Goal: Task Accomplishment & Management: Manage account settings

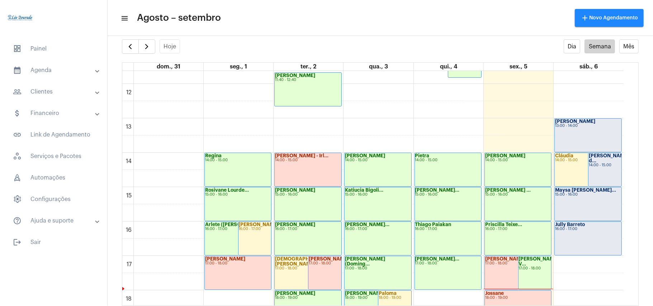
scroll to position [544, 0]
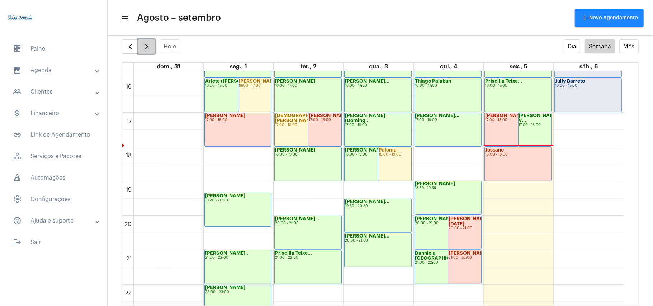
click at [144, 43] on span "button" at bounding box center [146, 46] width 9 height 9
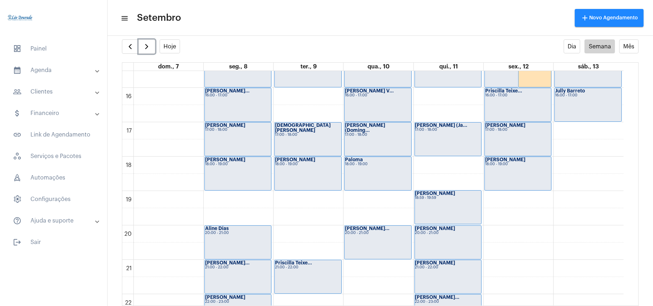
scroll to position [542, 0]
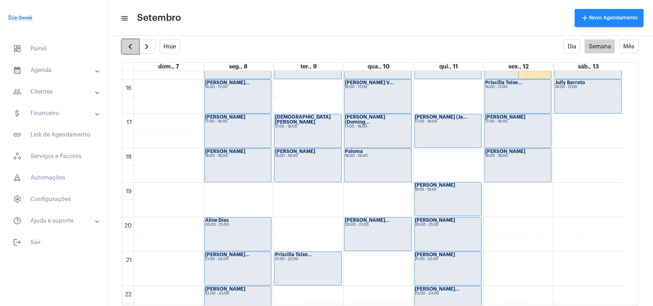
click at [132, 48] on span "button" at bounding box center [130, 46] width 9 height 9
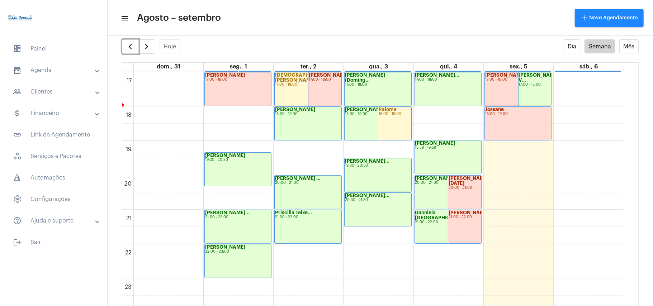
scroll to position [592, 0]
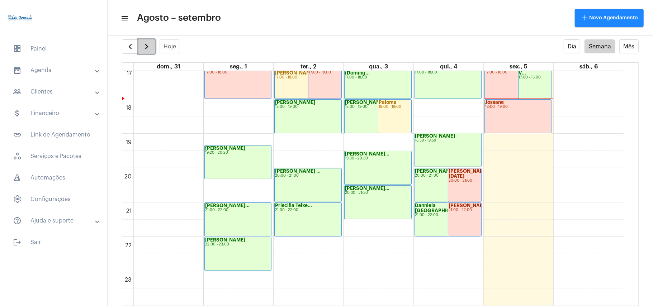
click at [151, 49] on span "button" at bounding box center [146, 46] width 9 height 9
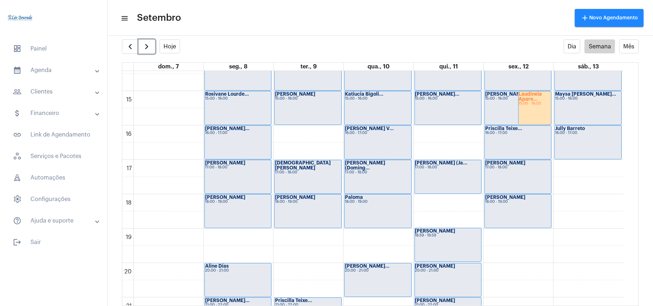
scroll to position [496, 0]
click at [132, 41] on button "button" at bounding box center [130, 46] width 17 height 14
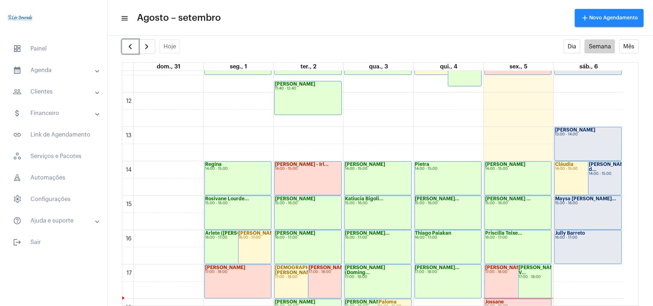
scroll to position [446, 0]
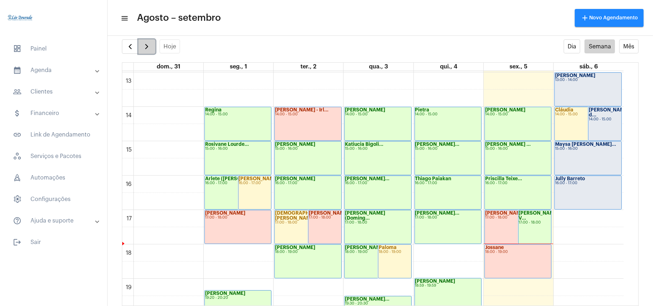
click at [149, 48] on span "button" at bounding box center [146, 46] width 9 height 9
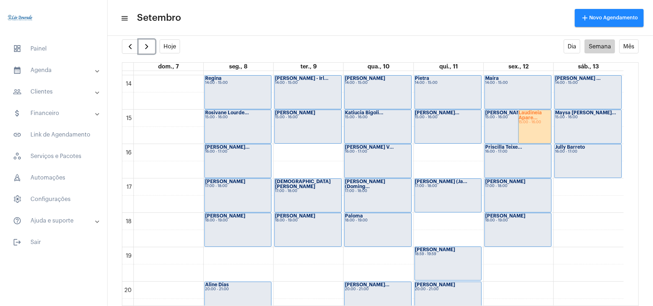
scroll to position [494, 0]
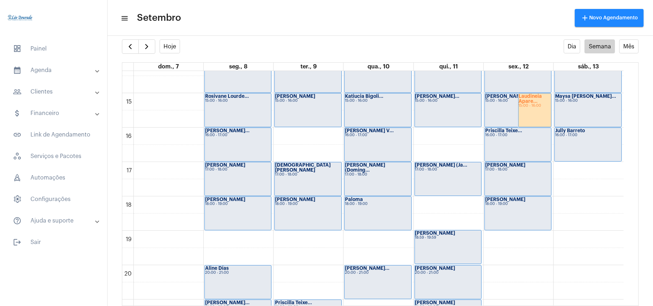
click at [63, 280] on div "dashboard Painel calendar_month_outlined Agenda calendar_month_outlined Calendá…" at bounding box center [53, 153] width 107 height 306
click at [63, 282] on div "dashboard Painel calendar_month_outlined Agenda calendar_month_outlined Calendá…" at bounding box center [53, 153] width 107 height 306
click at [291, 303] on strong "Priscilla Teixe..." at bounding box center [293, 303] width 37 height 5
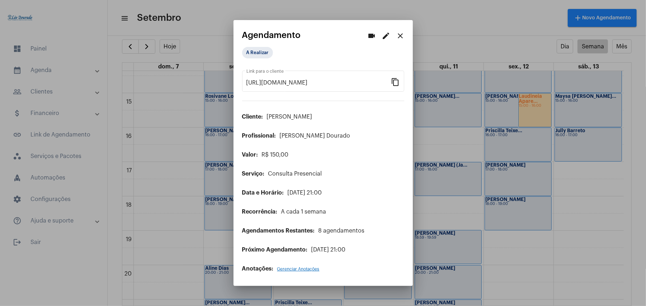
click at [385, 39] on mat-icon "edit" at bounding box center [386, 36] width 9 height 9
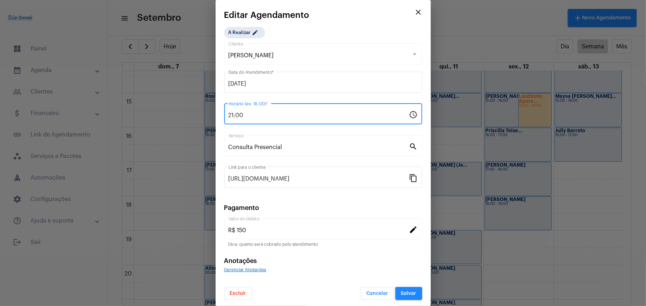
click at [247, 115] on input "21:00" at bounding box center [319, 115] width 181 height 6
type input "16:00"
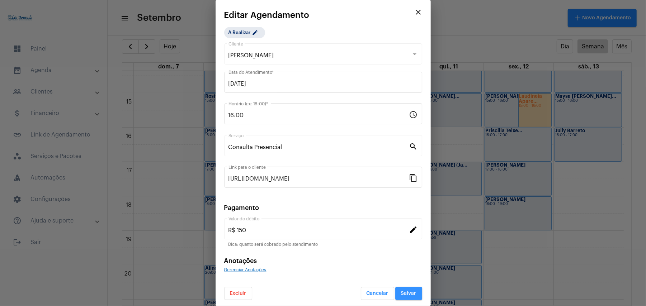
click at [406, 293] on span "Salvar" at bounding box center [408, 293] width 15 height 5
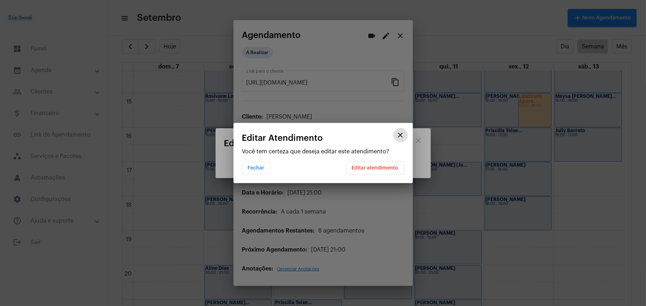
click at [371, 168] on span "Editar atendimento" at bounding box center [375, 168] width 47 height 5
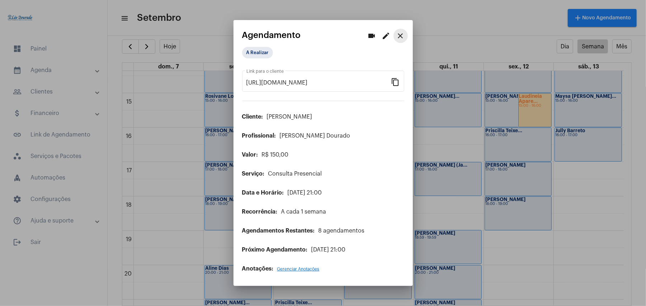
click at [401, 32] on mat-icon "close" at bounding box center [400, 36] width 9 height 9
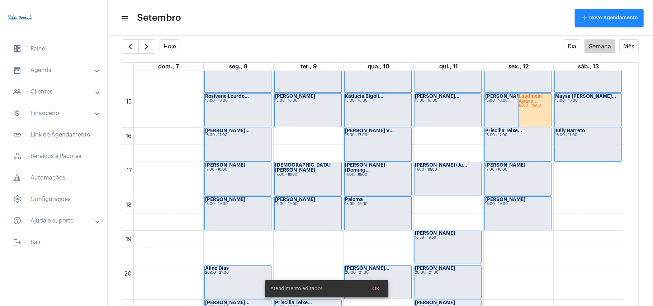
click at [403, 34] on mat-toolbar "menu Setembro add Novo Agendamento" at bounding box center [381, 18] width 546 height 36
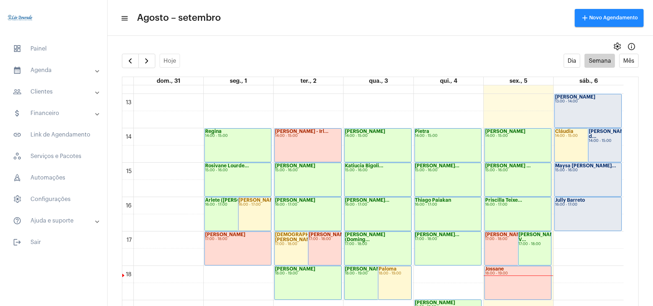
scroll to position [494, 0]
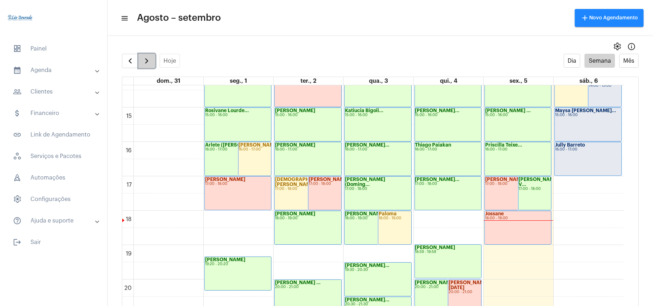
click at [151, 61] on span "button" at bounding box center [146, 61] width 9 height 9
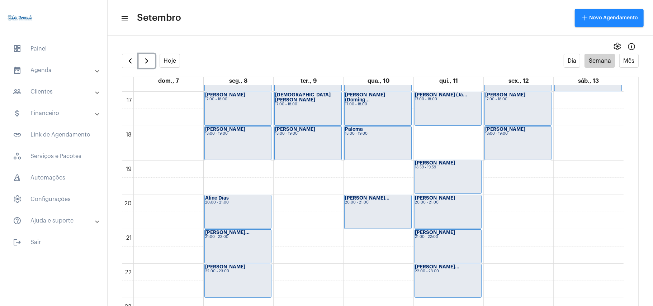
scroll to position [590, 0]
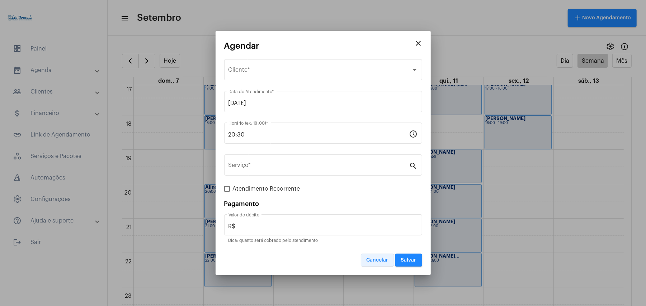
click at [380, 262] on span "Cancelar" at bounding box center [378, 260] width 22 height 5
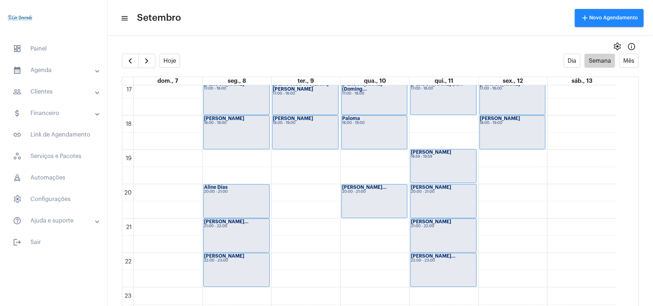
click at [46, 66] on mat-panel-title "calendar_month_outlined Agenda" at bounding box center [54, 70] width 83 height 9
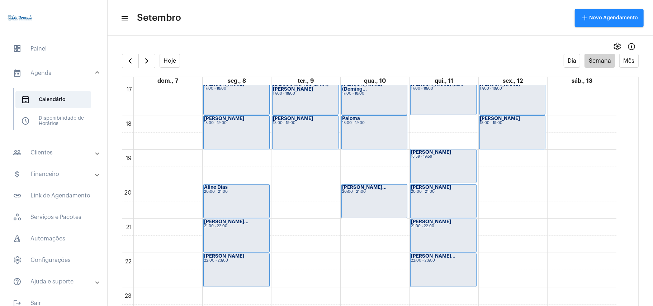
click at [46, 66] on mat-expansion-panel-header "calendar_month_outlined Agenda" at bounding box center [55, 73] width 103 height 23
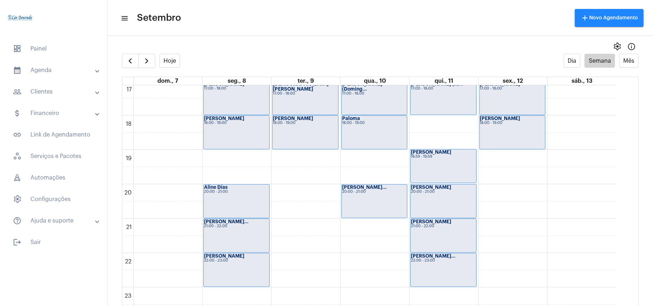
click at [50, 88] on mat-panel-title "people_outline Clientes" at bounding box center [54, 92] width 83 height 9
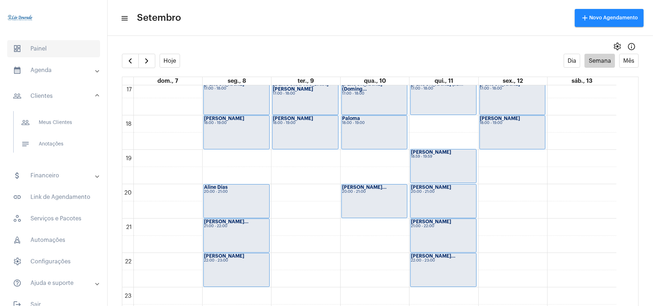
click at [46, 46] on span "dashboard Painel" at bounding box center [53, 48] width 93 height 17
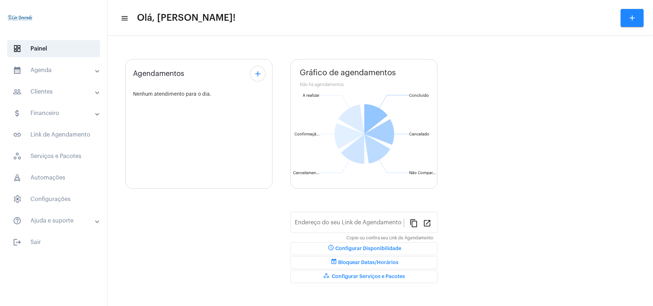
type input "[URL][DOMAIN_NAME][PERSON_NAME]"
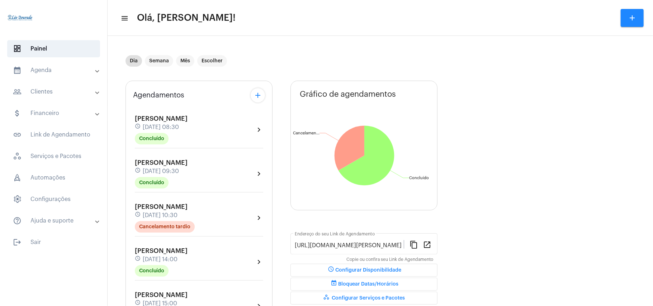
click at [357, 282] on button "event_busy Bloquear Datas/Horários" at bounding box center [364, 284] width 147 height 13
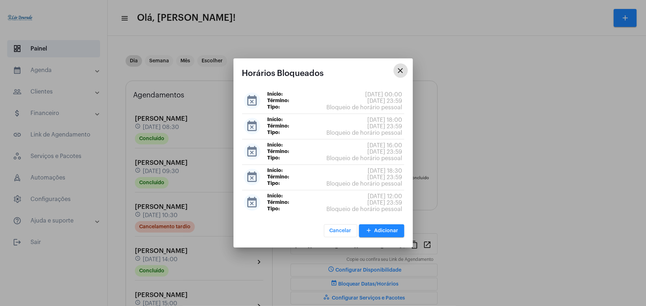
click at [350, 233] on span "Cancelar" at bounding box center [341, 231] width 22 height 5
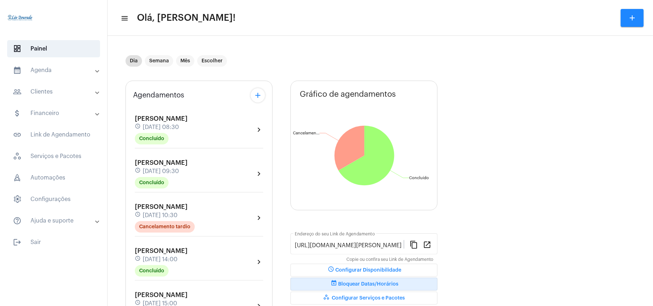
click at [72, 70] on mat-panel-title "calendar_month_outlined Agenda" at bounding box center [54, 70] width 83 height 9
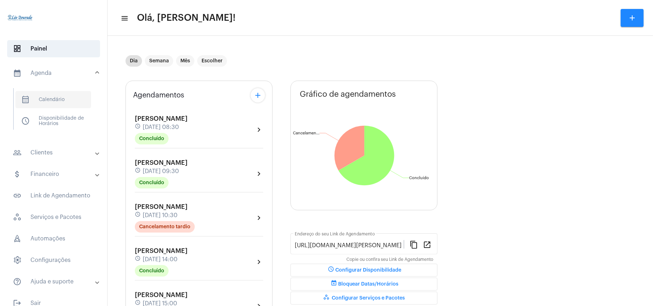
click at [55, 102] on span "calendar_month_outlined Calendário" at bounding box center [53, 99] width 76 height 17
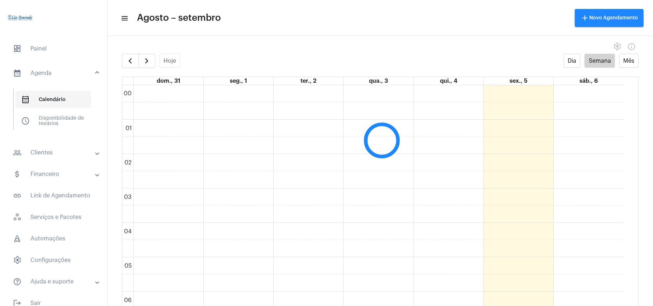
scroll to position [207, 0]
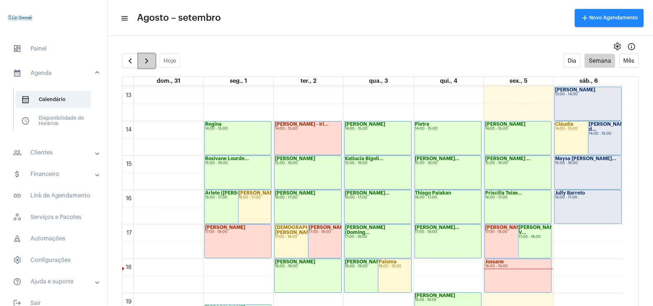
click at [148, 60] on span "button" at bounding box center [146, 61] width 9 height 9
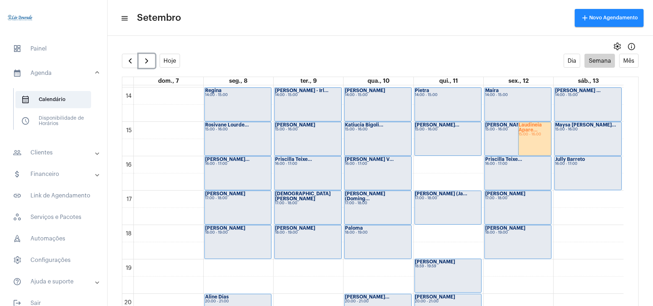
scroll to position [542, 0]
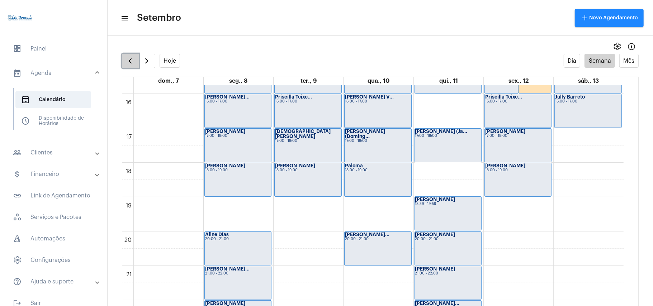
click at [128, 59] on span "button" at bounding box center [130, 61] width 9 height 9
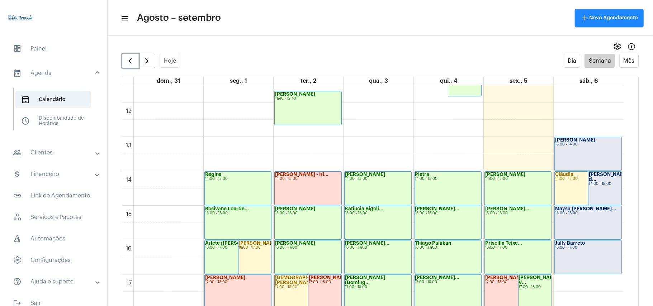
scroll to position [400, 0]
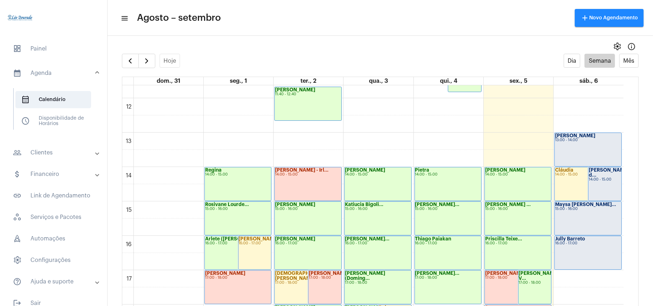
click at [357, 39] on div "settings info_outlined" at bounding box center [381, 46] width 546 height 14
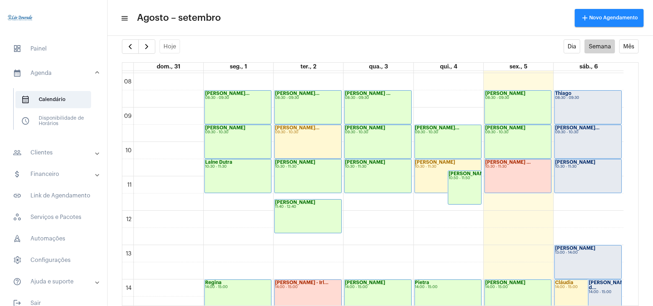
scroll to position [257, 0]
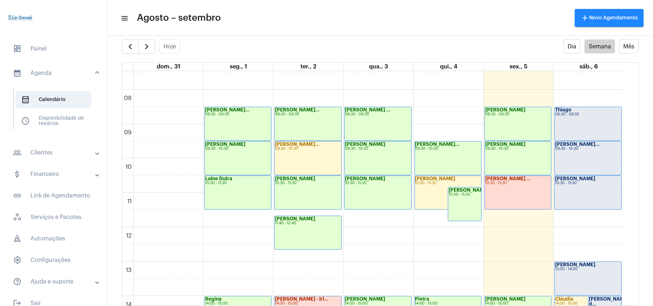
click at [383, 17] on mat-toolbar-row "menu Agosto – setembro add Novo Agendamento" at bounding box center [381, 17] width 546 height 23
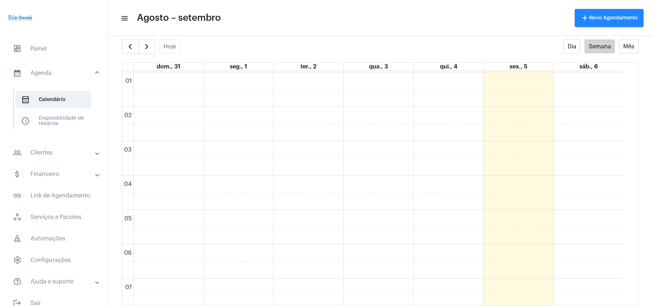
scroll to position [18, 0]
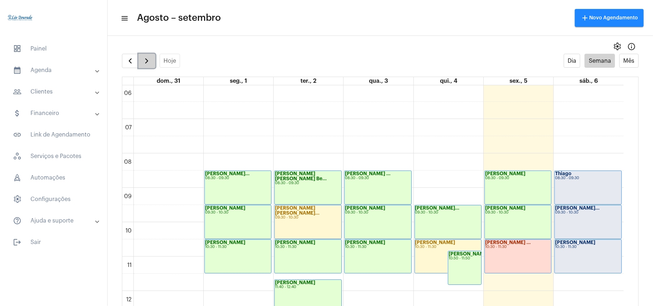
click at [144, 59] on span "button" at bounding box center [146, 61] width 9 height 9
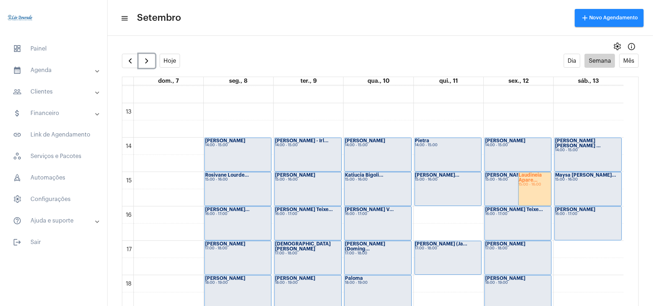
scroll to position [446, 0]
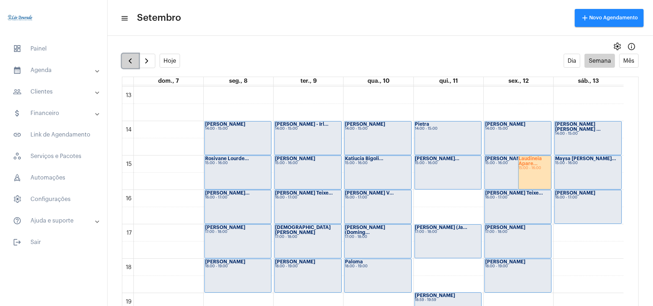
click at [134, 58] on span "button" at bounding box center [130, 61] width 9 height 9
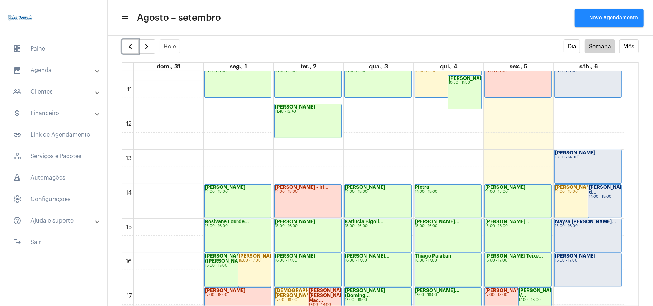
scroll to position [447, 0]
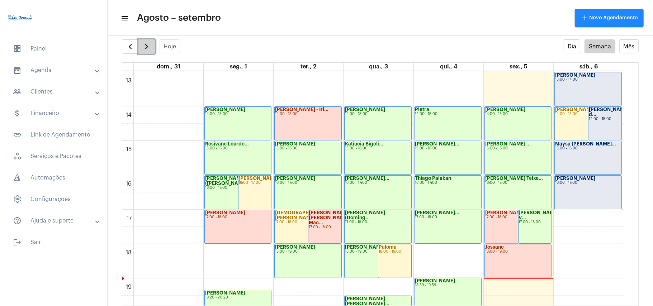
click at [146, 45] on span "button" at bounding box center [146, 46] width 9 height 9
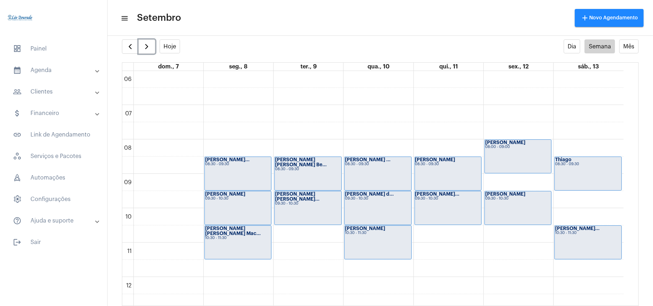
scroll to position [446, 0]
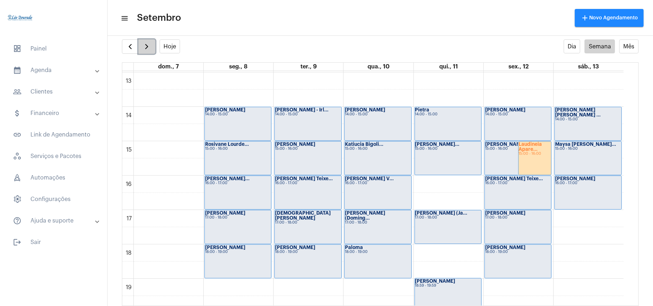
click at [147, 47] on span "button" at bounding box center [146, 46] width 9 height 9
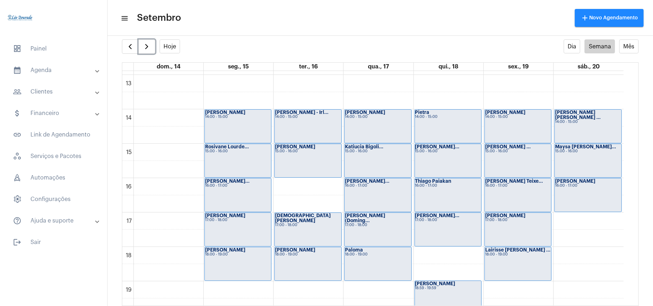
scroll to position [447, 0]
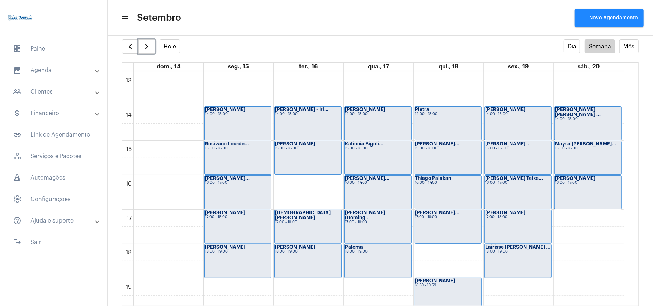
click at [311, 184] on div "00 01 02 03 04 05 06 07 08 09 10 11 12 13 14 15 16 17 18 19 20 21 22 23 Isabell…" at bounding box center [373, 37] width 502 height 827
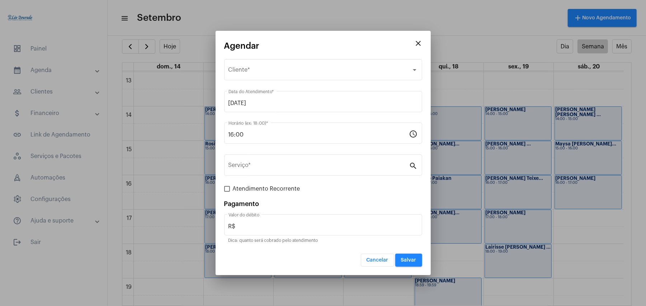
click at [419, 42] on mat-icon "close" at bounding box center [418, 43] width 9 height 9
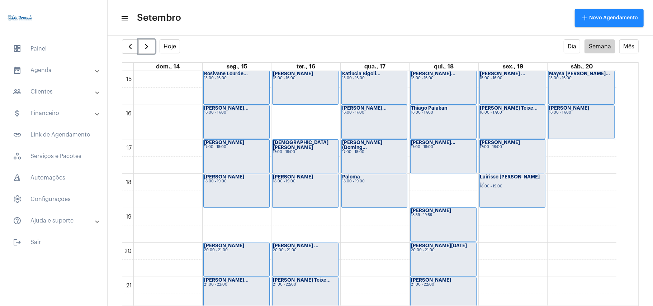
scroll to position [352, 0]
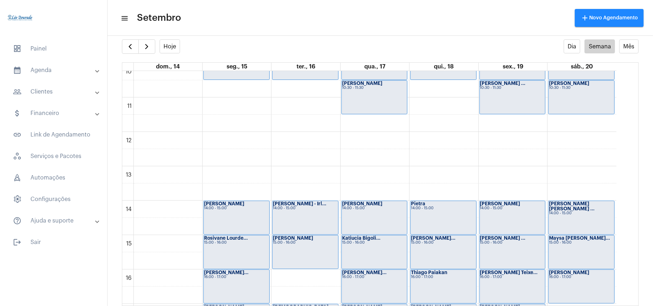
click at [138, 39] on div "settings info_outlined" at bounding box center [381, 32] width 546 height 14
click at [133, 48] on span "button" at bounding box center [130, 46] width 9 height 9
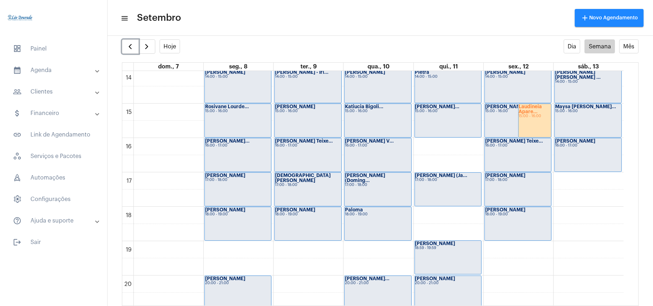
scroll to position [447, 0]
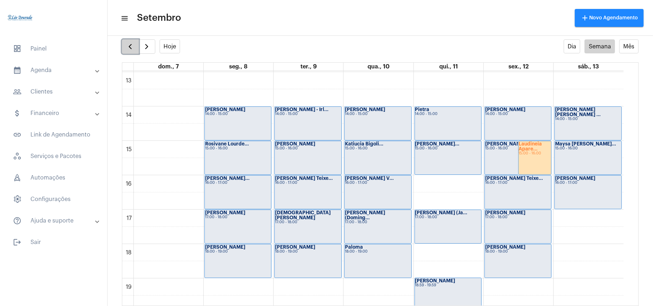
click at [126, 45] on span "button" at bounding box center [130, 46] width 9 height 9
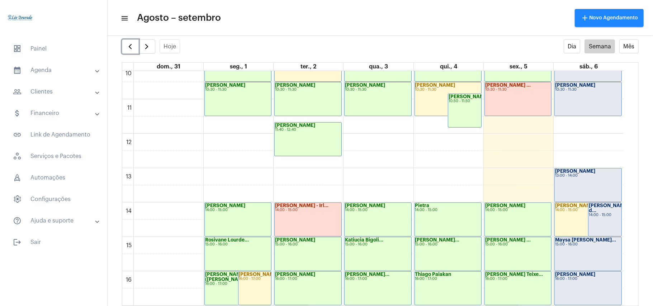
scroll to position [207, 0]
